Goal: Transaction & Acquisition: Download file/media

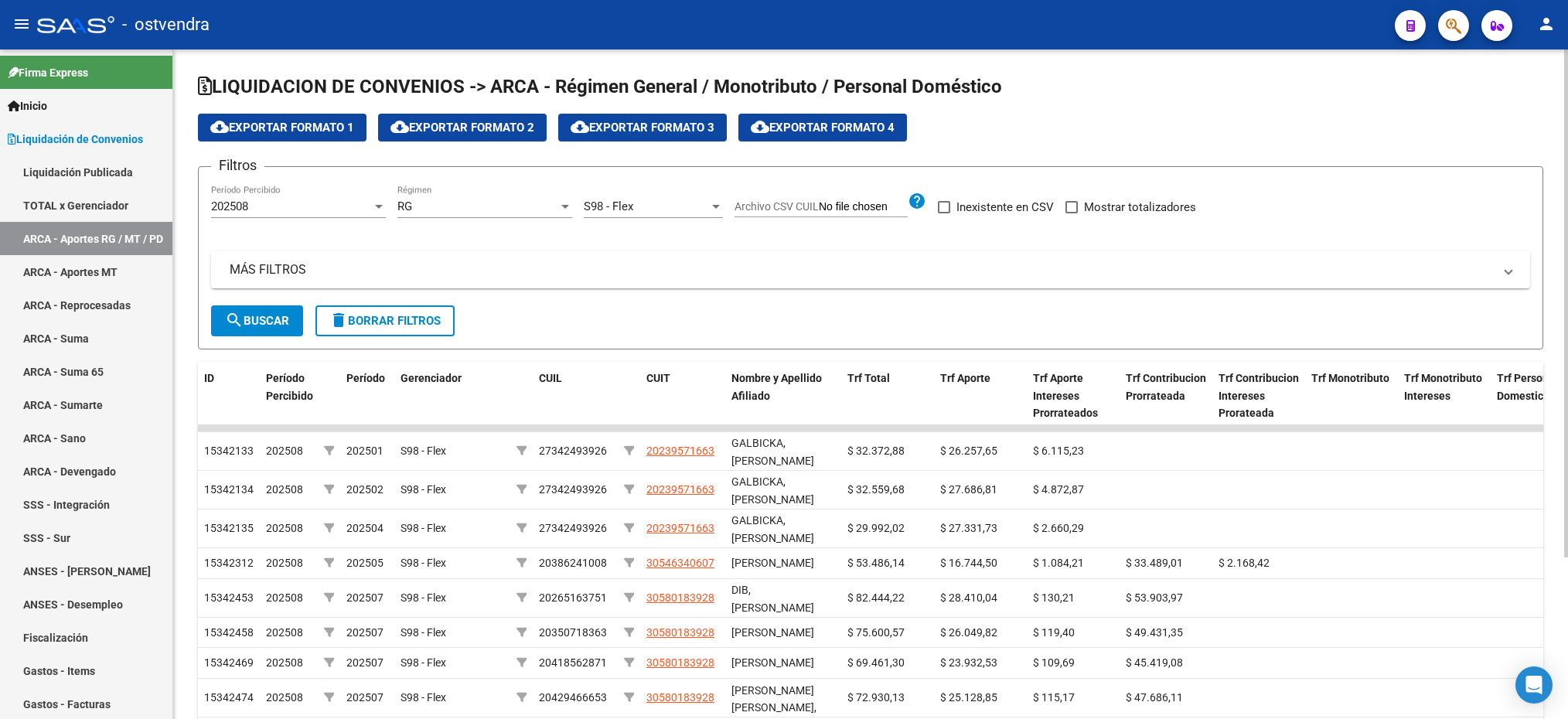
click at [369, 272] on mat-panel-title "MÁS FILTROS" at bounding box center [861, 270] width 1263 height 17
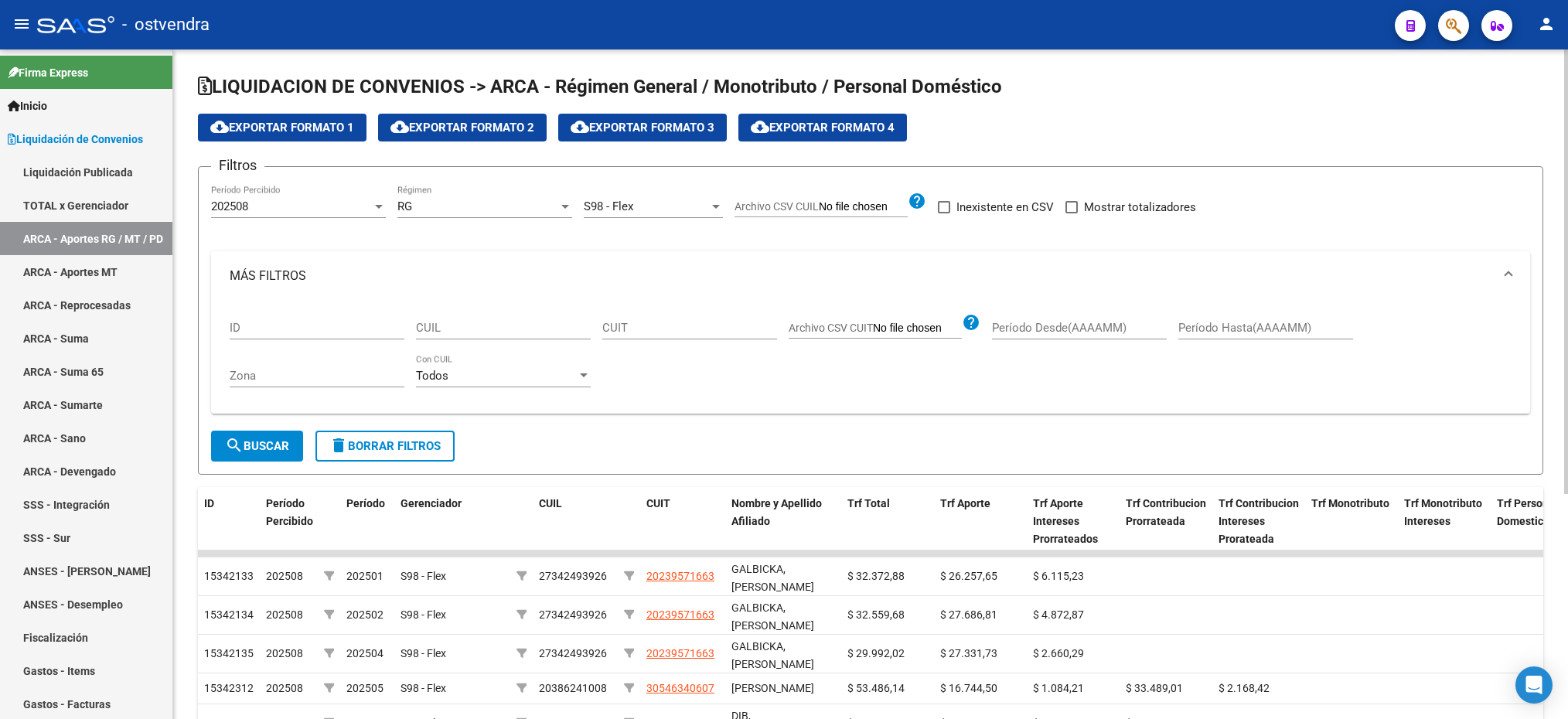
click at [534, 330] on input "CUIL" at bounding box center [503, 327] width 174 height 14
click at [448, 330] on input "CUIL" at bounding box center [503, 327] width 174 height 14
paste input "27-35754171-4"
type input "27-35754171-4"
click at [290, 200] on div "202508" at bounding box center [291, 206] width 161 height 14
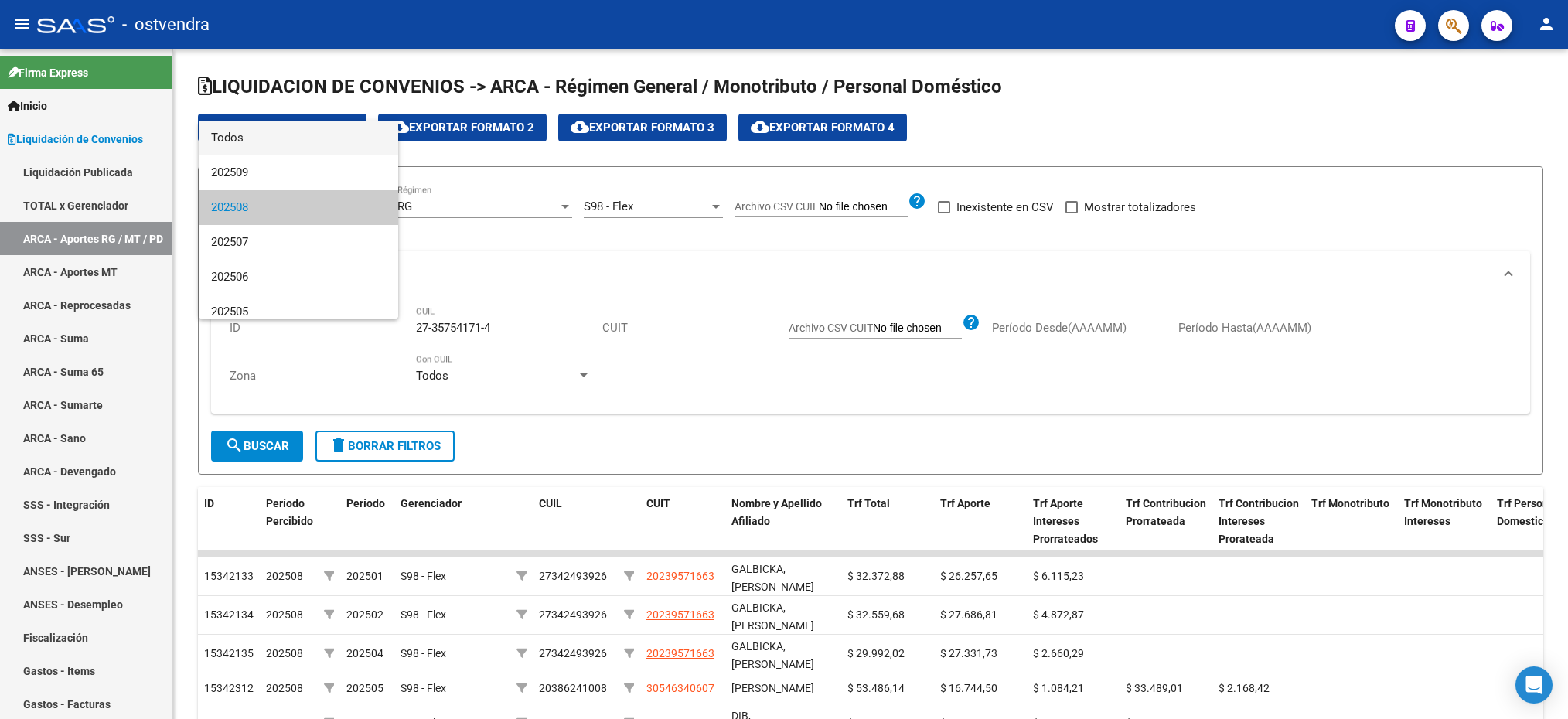
click at [290, 131] on span "Todos" at bounding box center [298, 137] width 174 height 34
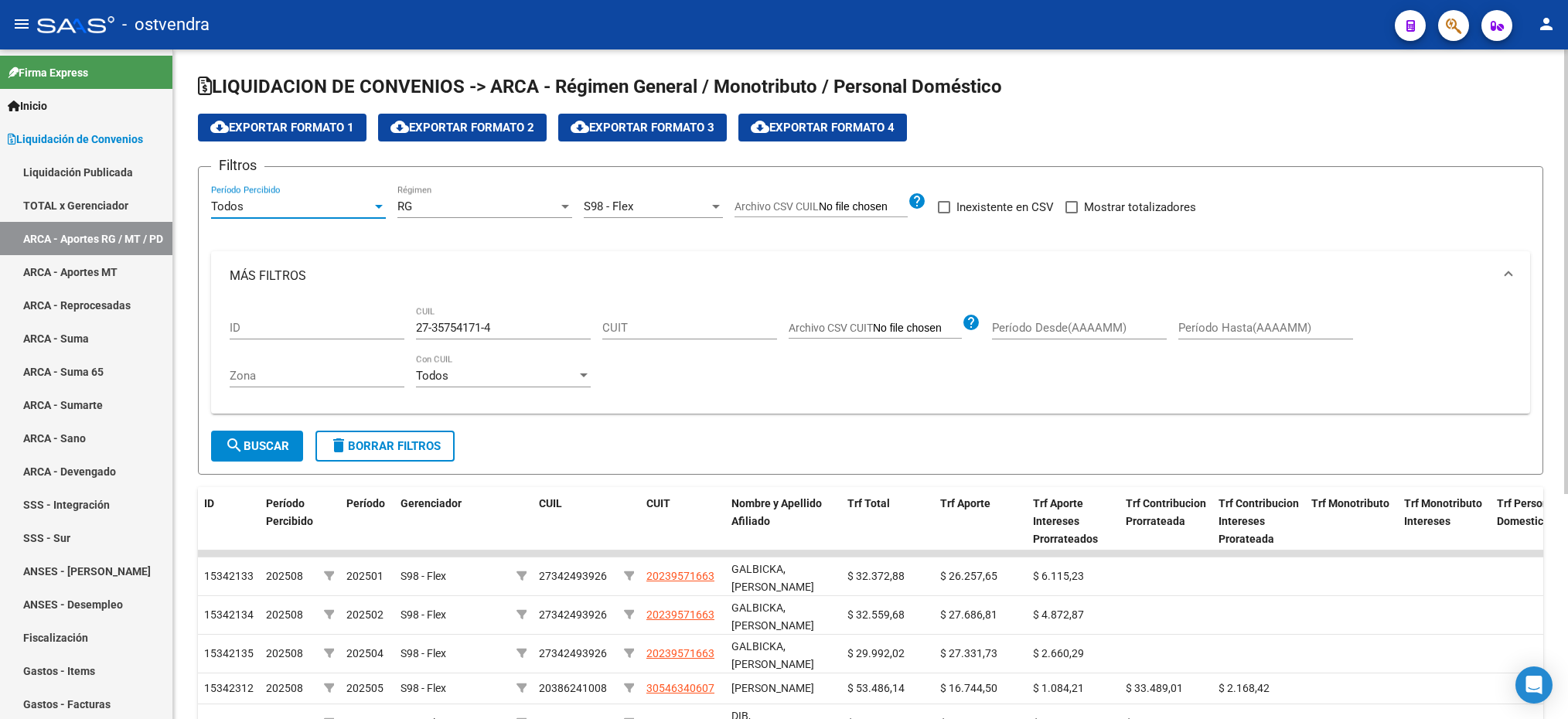
click at [422, 197] on div "RG Régimen" at bounding box center [485, 201] width 174 height 34
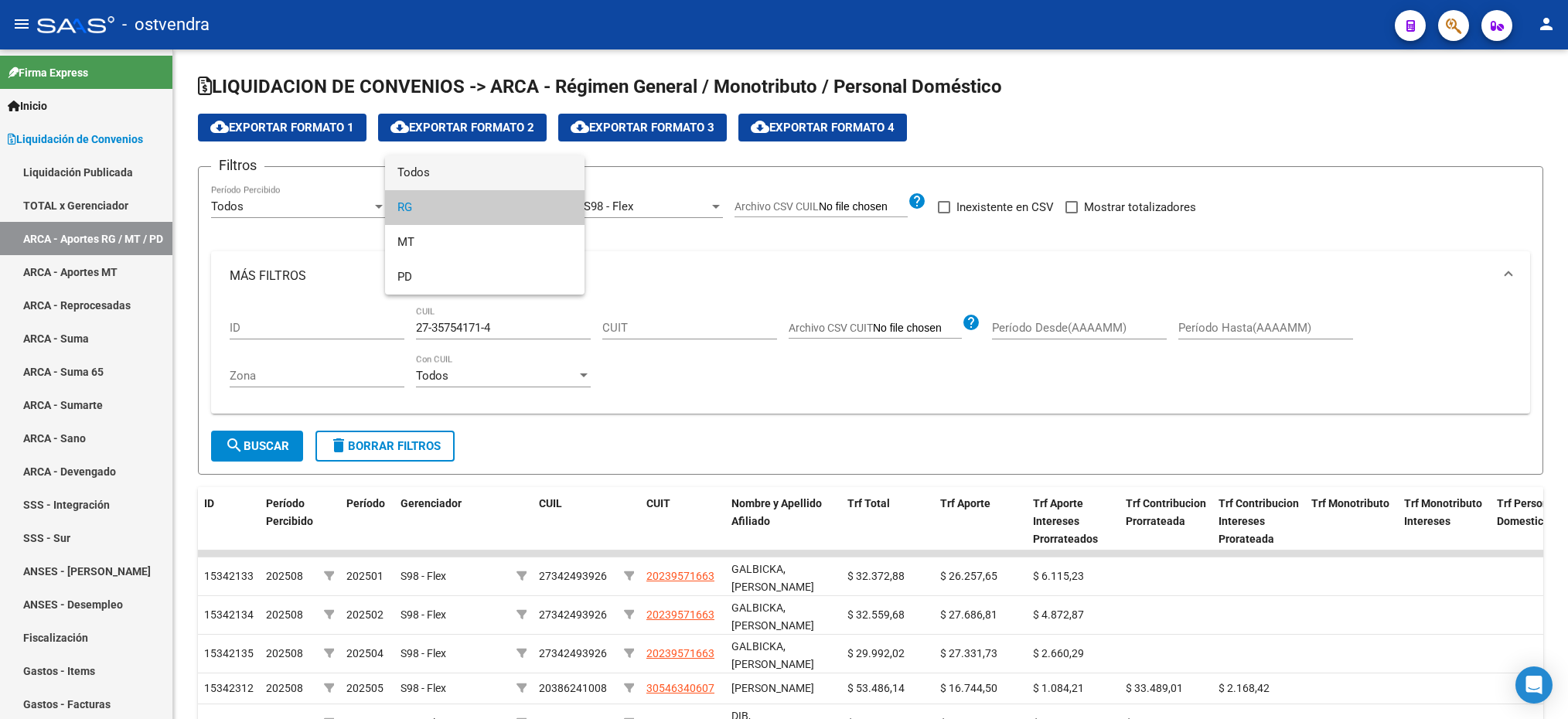
click at [425, 174] on span "Todos" at bounding box center [485, 173] width 174 height 34
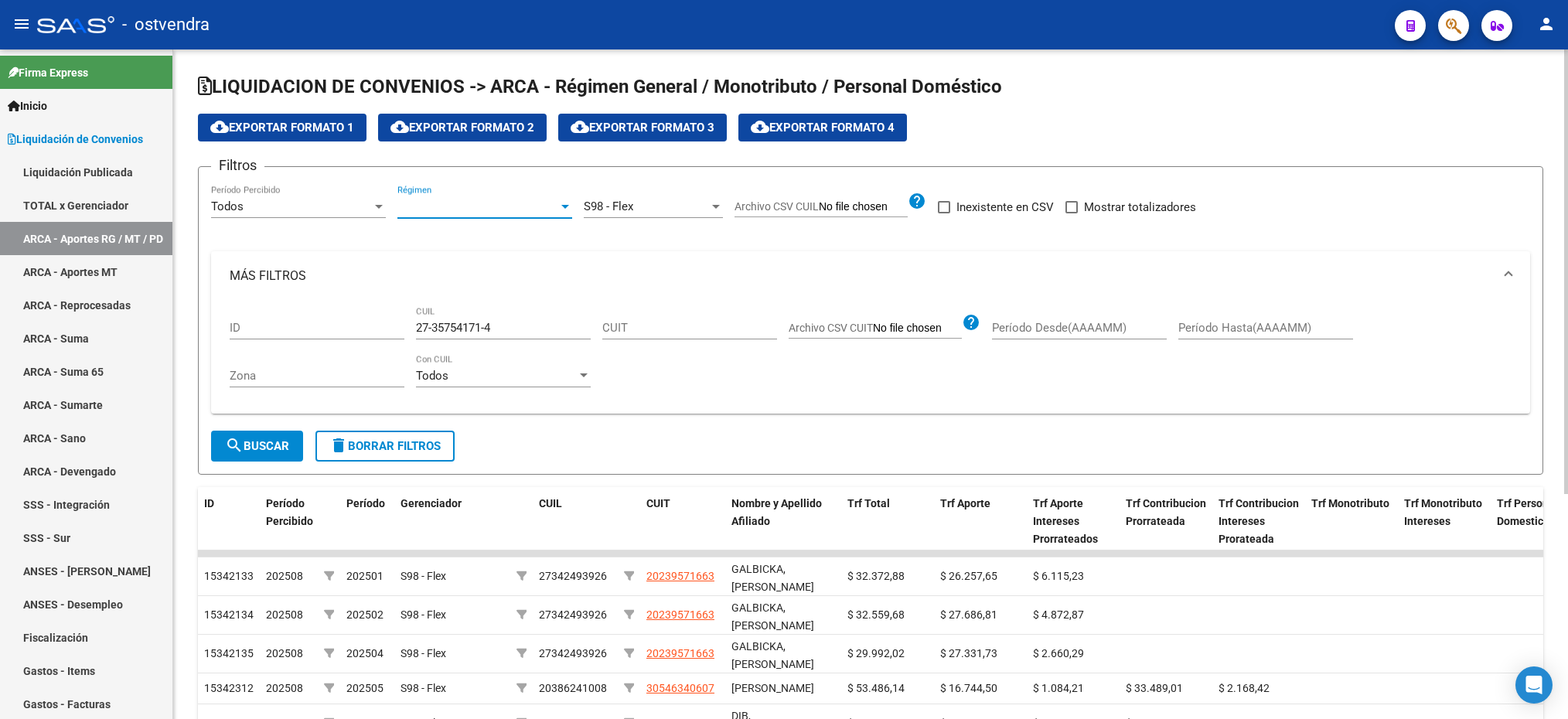
click at [601, 212] on span "S98 - Flex" at bounding box center [608, 206] width 50 height 14
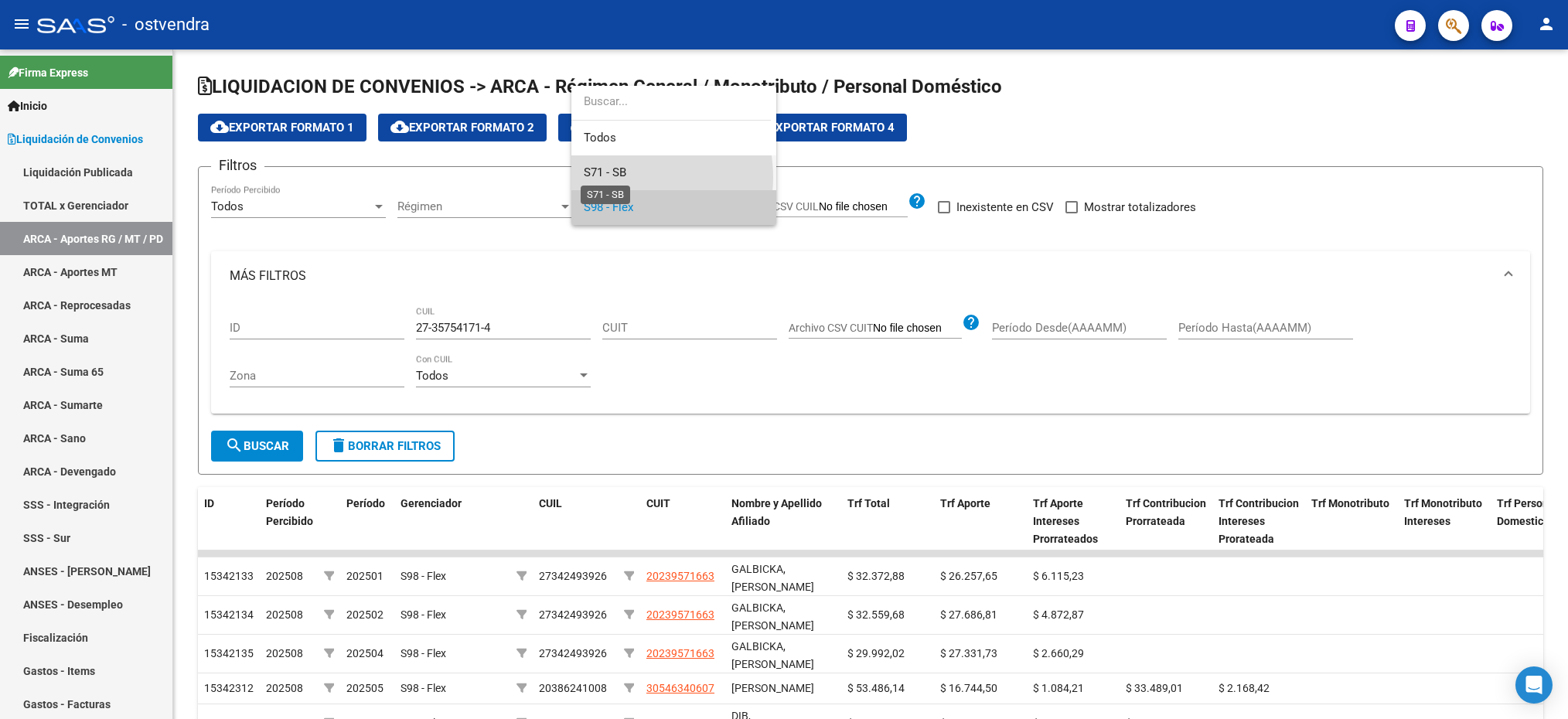
click at [626, 177] on span "S71 - SB" at bounding box center [604, 173] width 42 height 14
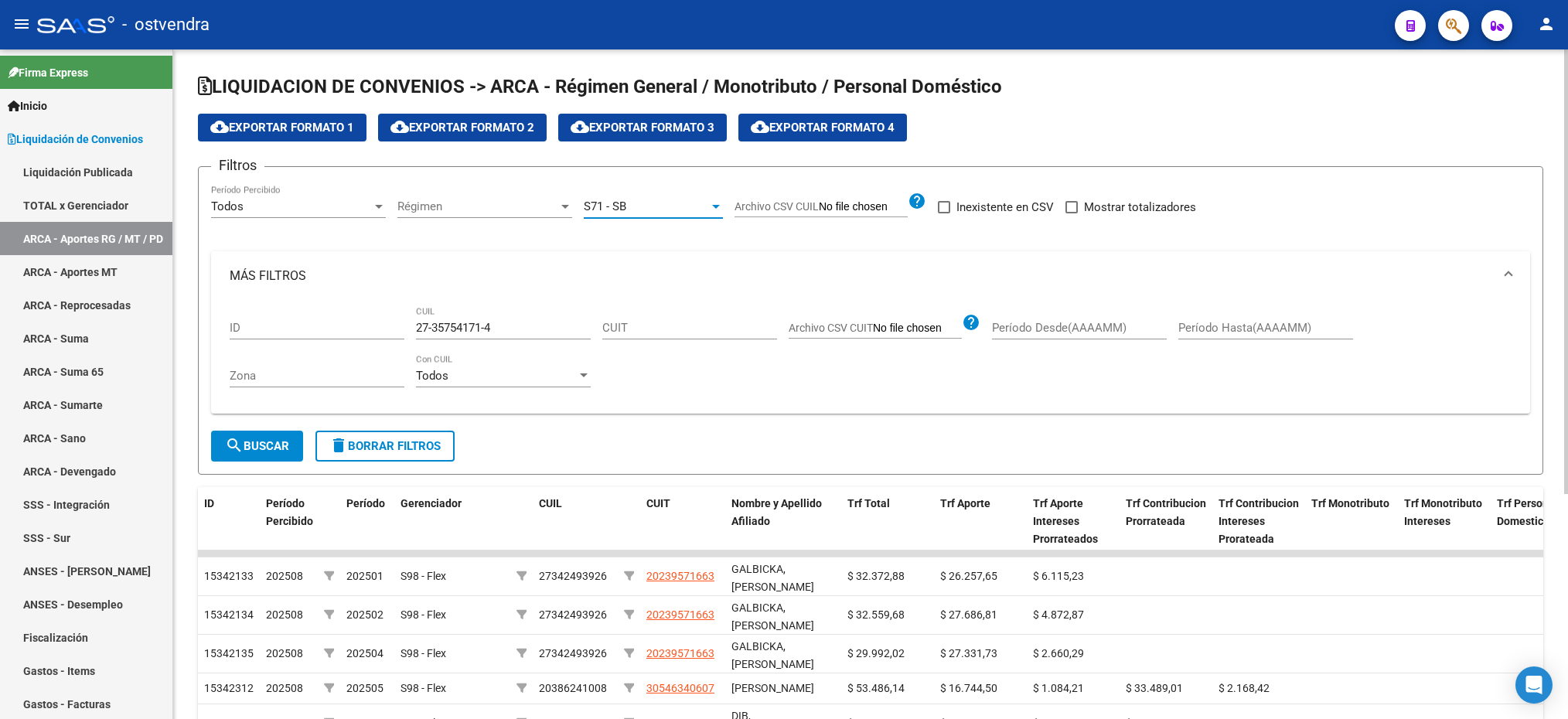
click at [284, 448] on span "search Buscar" at bounding box center [257, 446] width 64 height 14
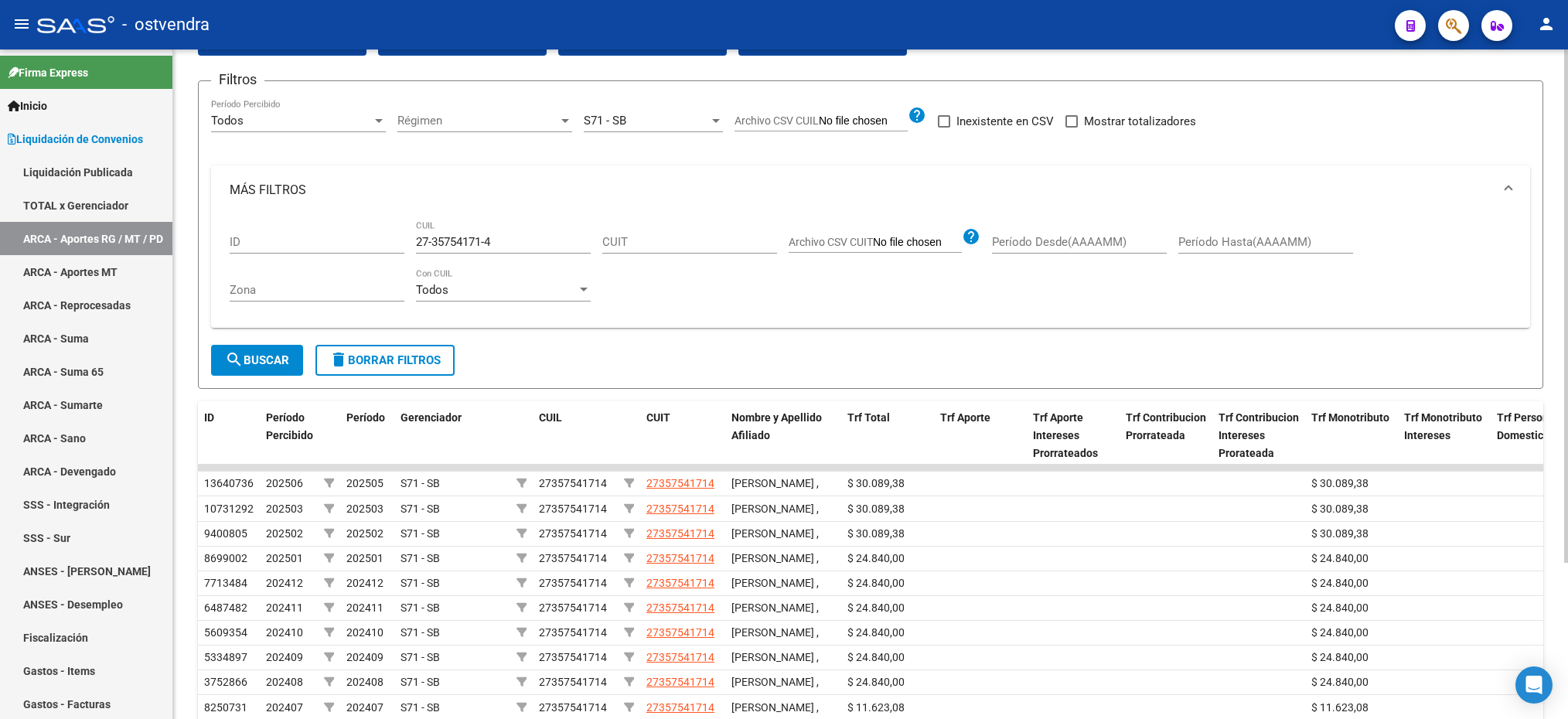
scroll to position [204, 0]
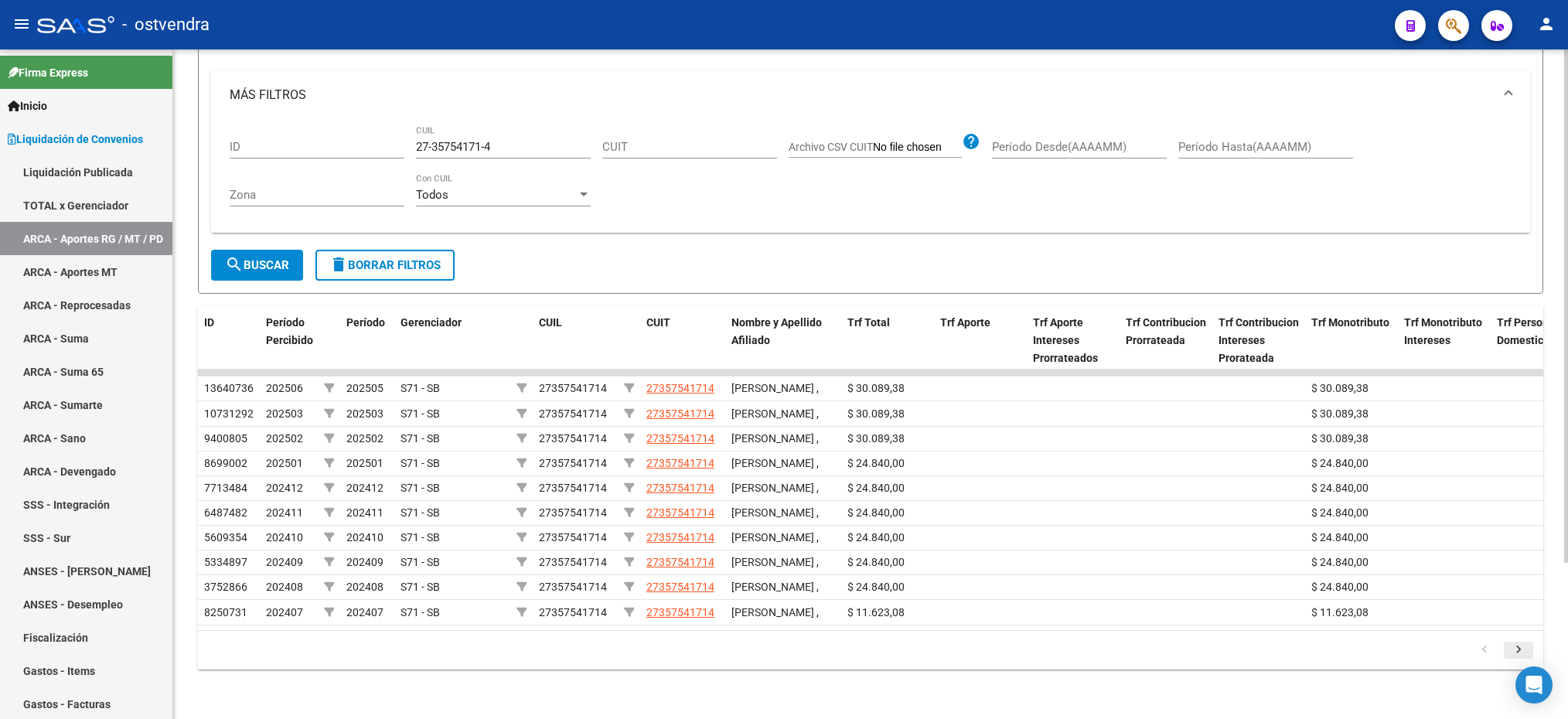
click at [1515, 649] on icon "go to next page" at bounding box center [1518, 652] width 20 height 19
click at [1474, 643] on icon "go to previous page" at bounding box center [1484, 652] width 20 height 19
click at [1517, 648] on icon "go to next page" at bounding box center [1518, 652] width 20 height 19
click at [1489, 644] on icon "go to previous page" at bounding box center [1484, 652] width 20 height 19
click at [1517, 644] on icon "go to next page" at bounding box center [1518, 652] width 20 height 19
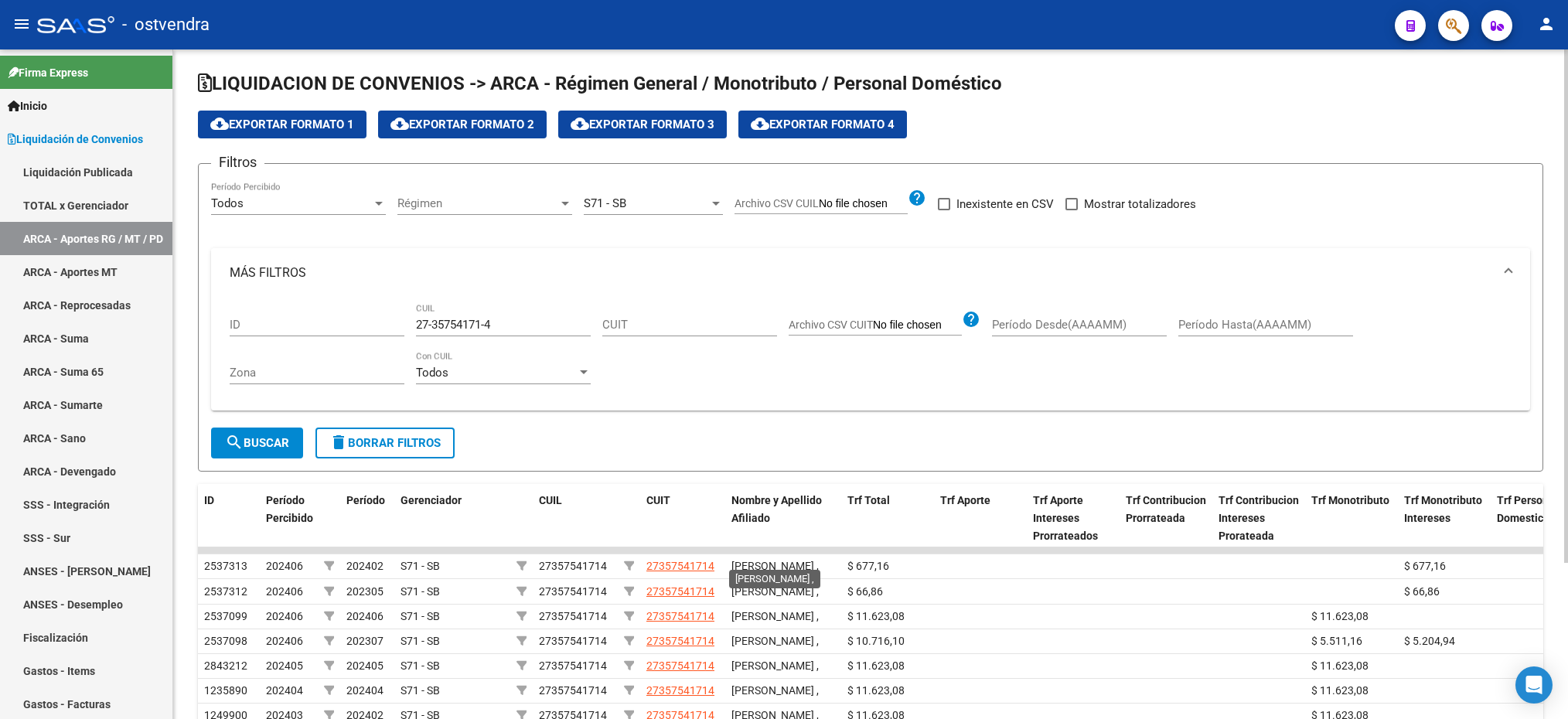
scroll to position [0, 0]
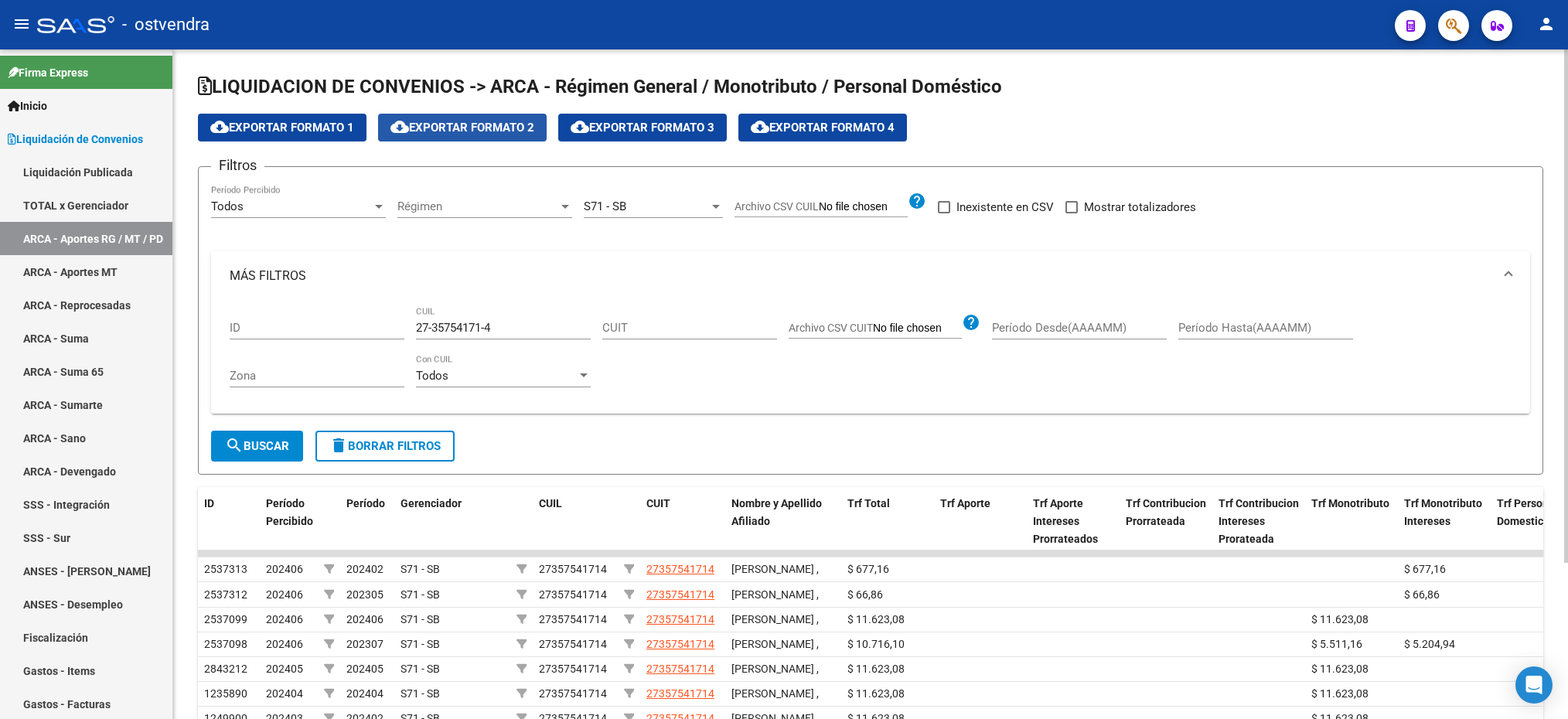
click at [461, 123] on span "cloud_download Exportar Formato 2" at bounding box center [461, 127] width 143 height 14
click at [501, 211] on span "Régimen" at bounding box center [478, 206] width 161 height 14
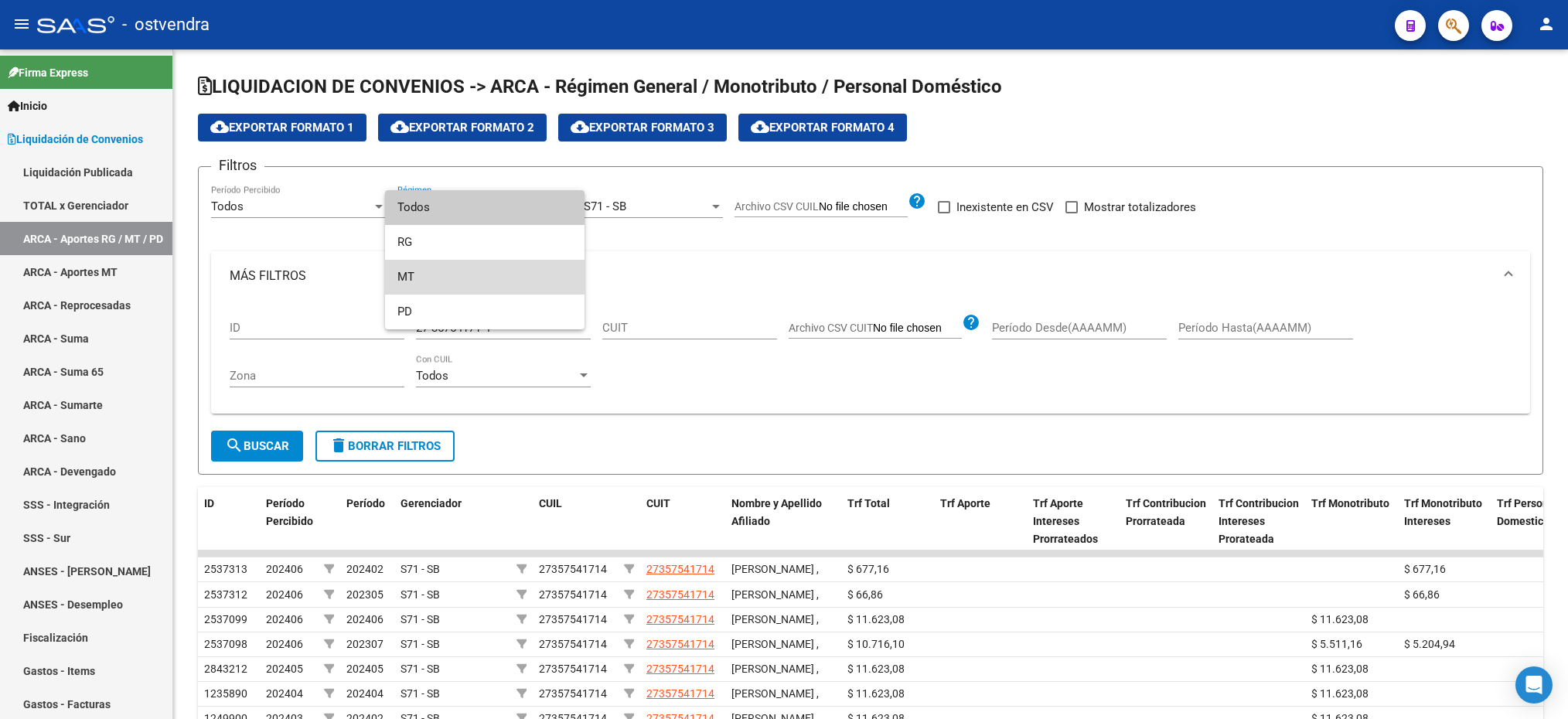
click at [453, 274] on span "MT" at bounding box center [485, 277] width 174 height 34
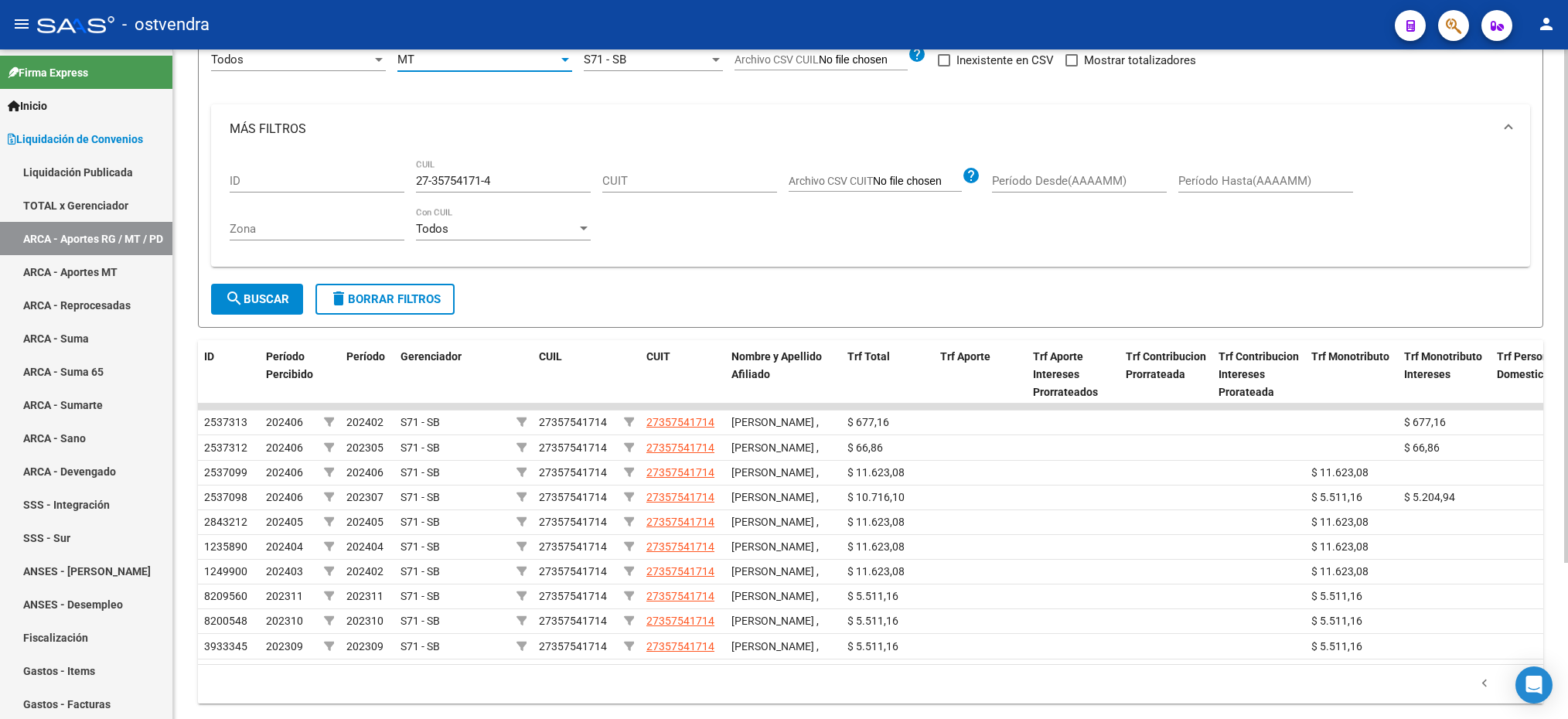
scroll to position [204, 0]
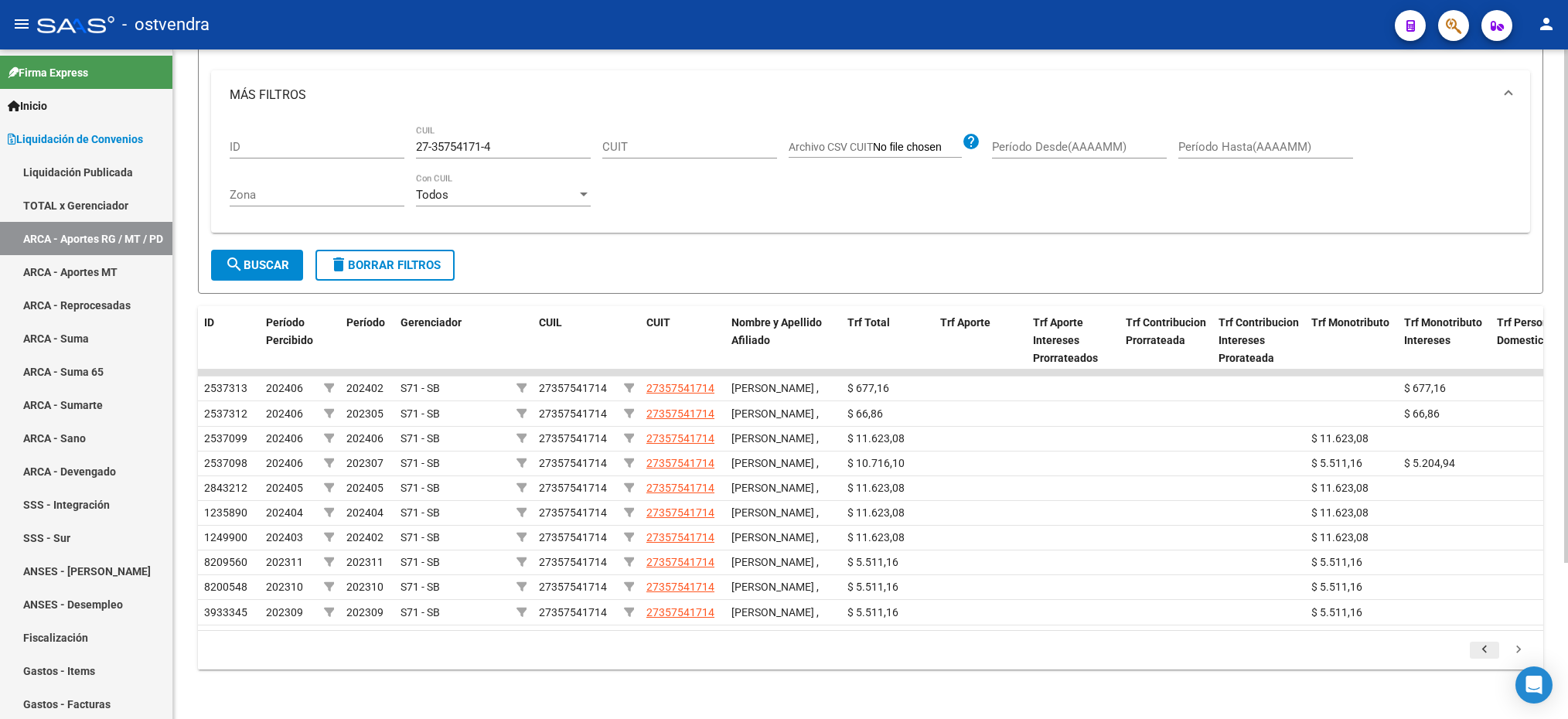
click at [1480, 652] on icon "go to previous page" at bounding box center [1484, 652] width 20 height 19
click at [1055, 714] on div "LIQUIDACION DE CONVENIOS -> ARCA - Régimen General / Monotributo / Personal Dom…" at bounding box center [870, 294] width 1394 height 850
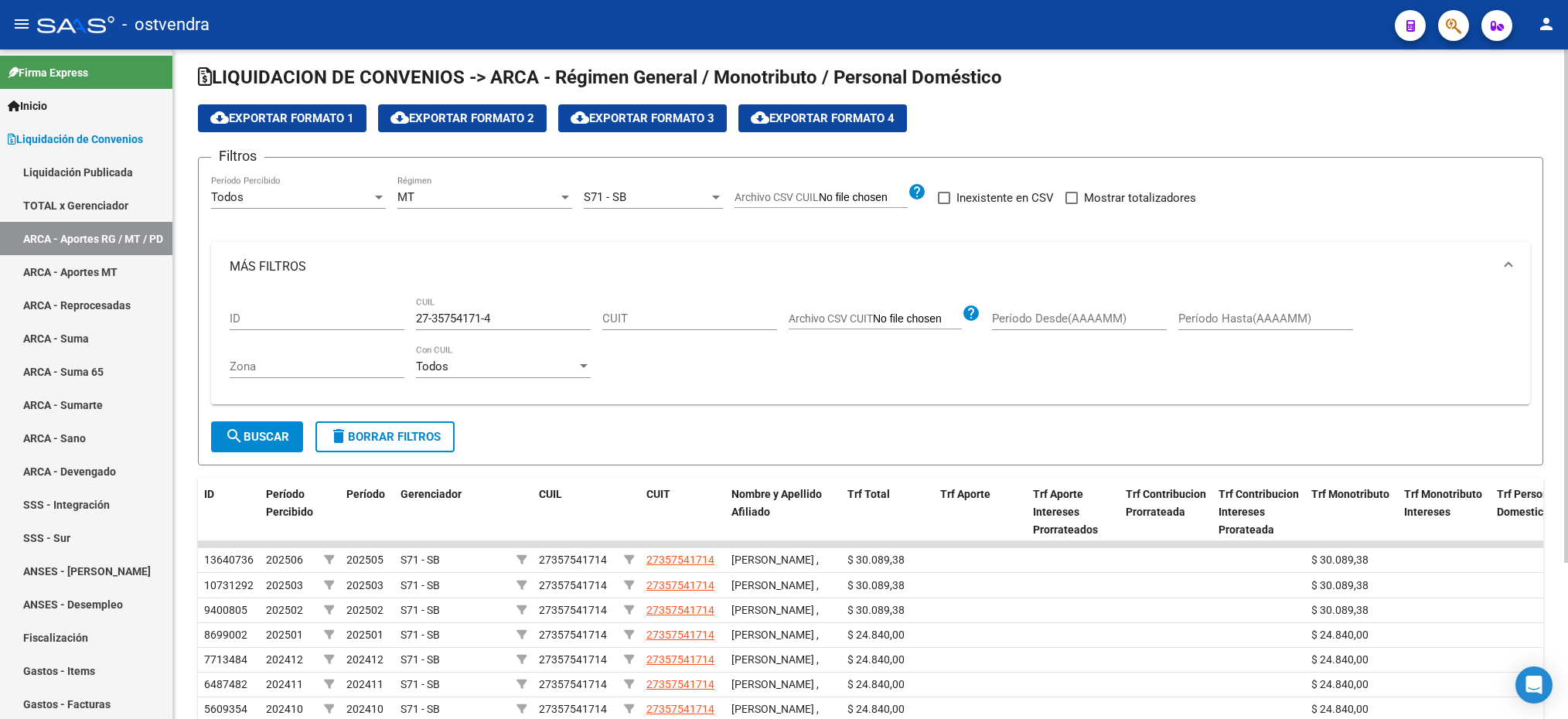
scroll to position [0, 0]
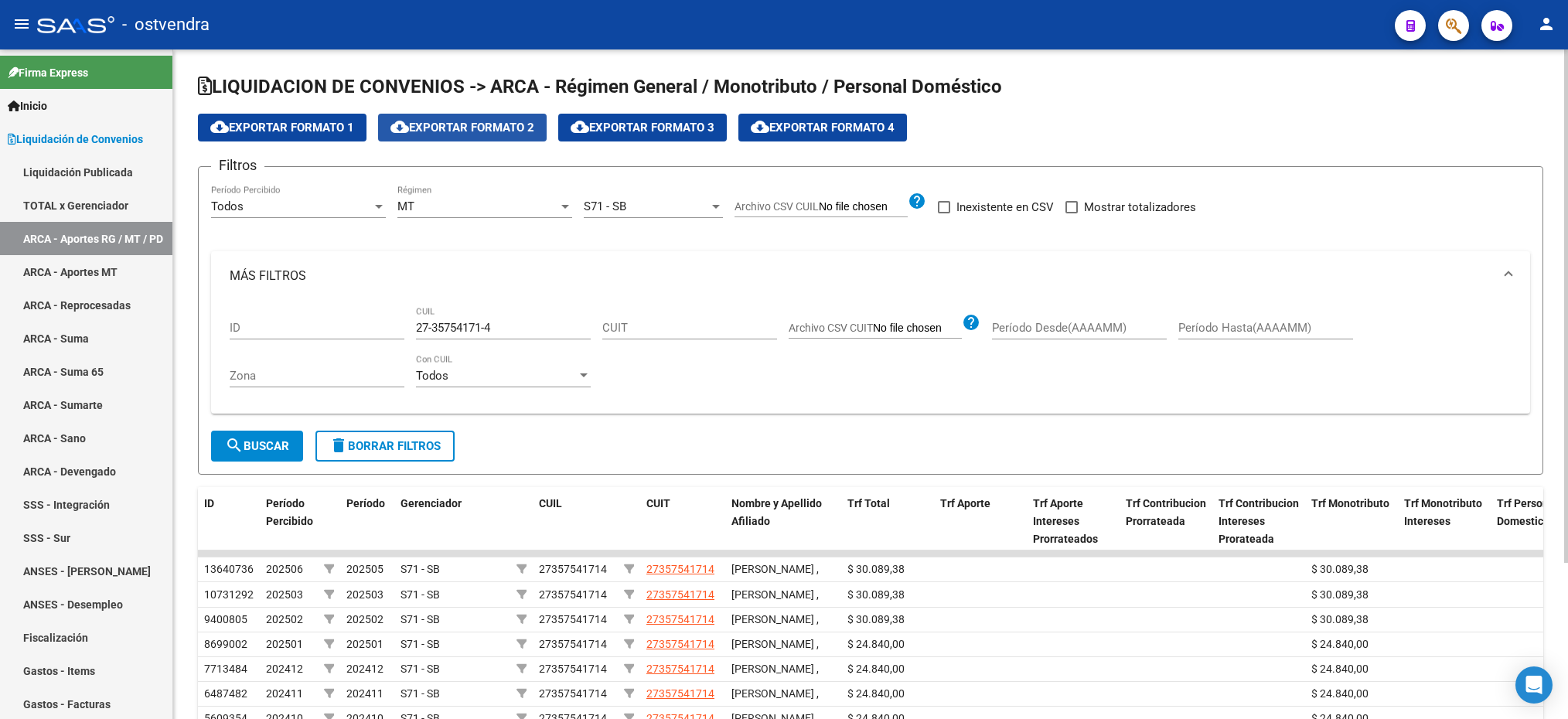
click at [455, 127] on span "cloud_download Exportar Formato 2" at bounding box center [461, 127] width 143 height 14
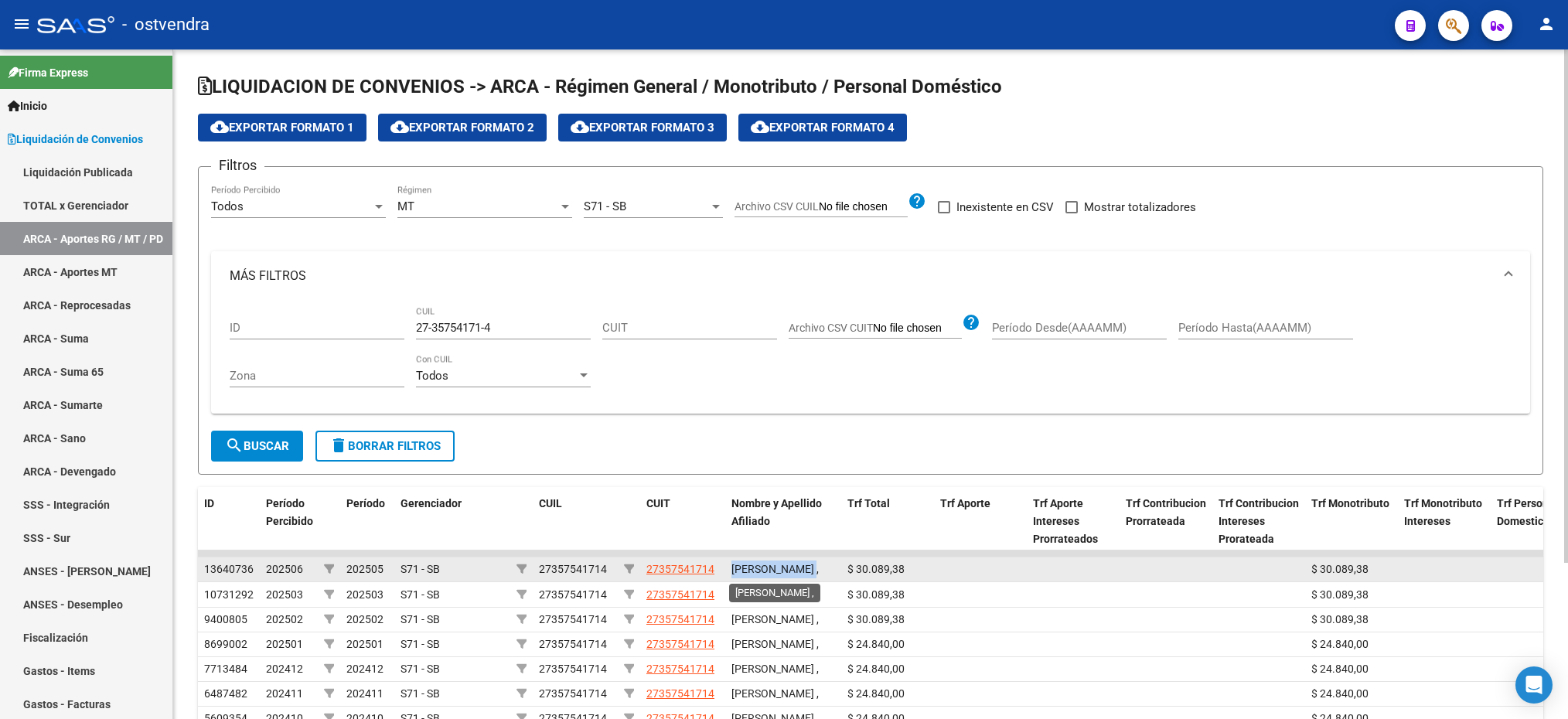
drag, startPoint x: 731, startPoint y: 571, endPoint x: 826, endPoint y: 569, distance: 95.0
click at [819, 569] on span "[PERSON_NAME] ," at bounding box center [775, 569] width 88 height 12
drag, startPoint x: 826, startPoint y: 569, endPoint x: 789, endPoint y: 567, distance: 37.1
copy span "[PERSON_NAME]"
